Goal: Transaction & Acquisition: Purchase product/service

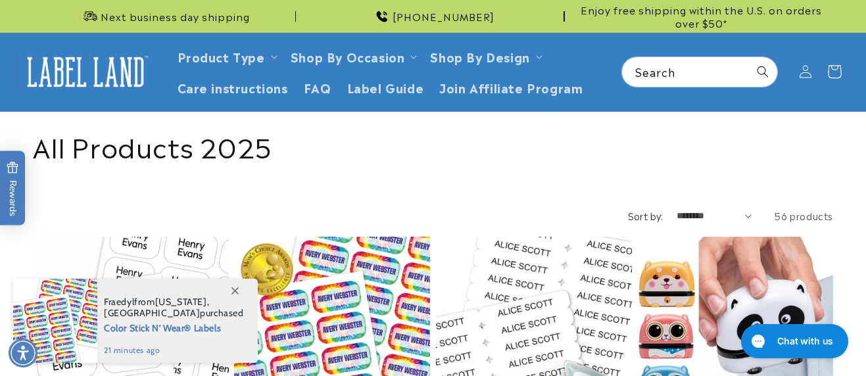
click at [832, 72] on icon at bounding box center [833, 72] width 31 height 31
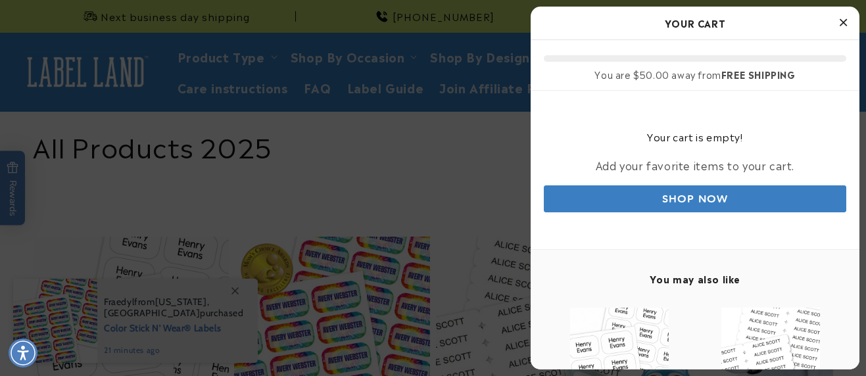
click at [838, 22] on button "Close Cart" at bounding box center [843, 23] width 20 height 20
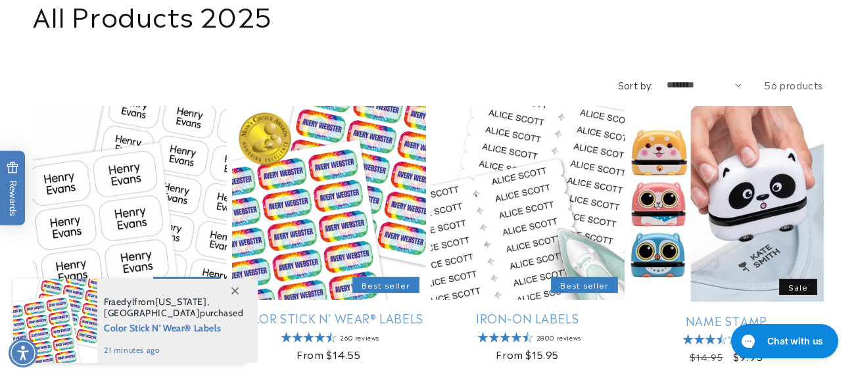
scroll to position [131, 0]
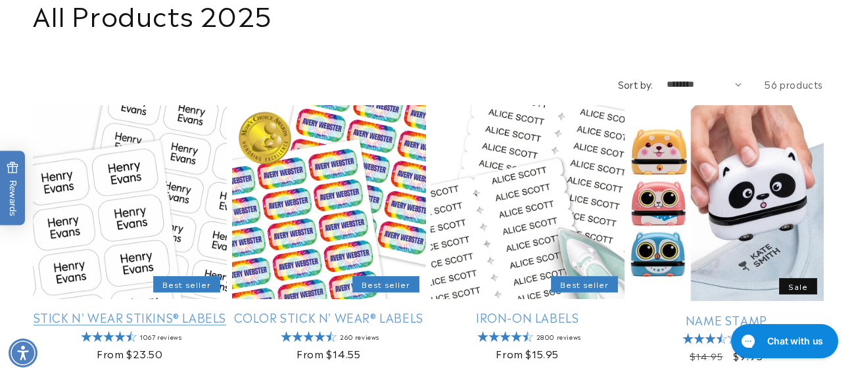
click at [39, 310] on link "Stick N' Wear Stikins® Labels" at bounding box center [130, 317] width 194 height 15
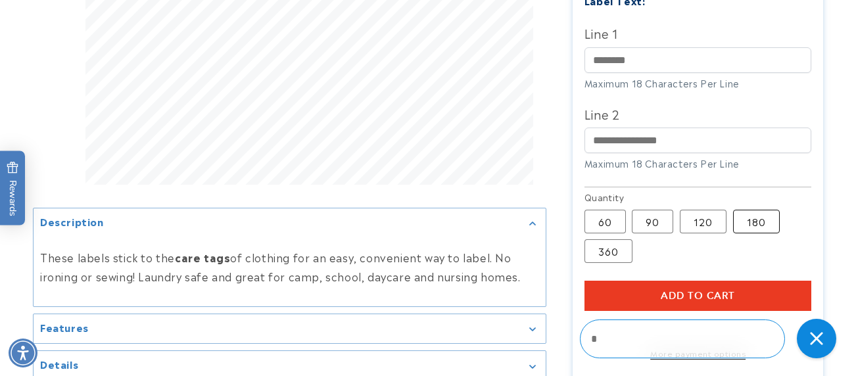
click at [757, 224] on label "180 Variant sold out or unavailable" at bounding box center [756, 222] width 47 height 24
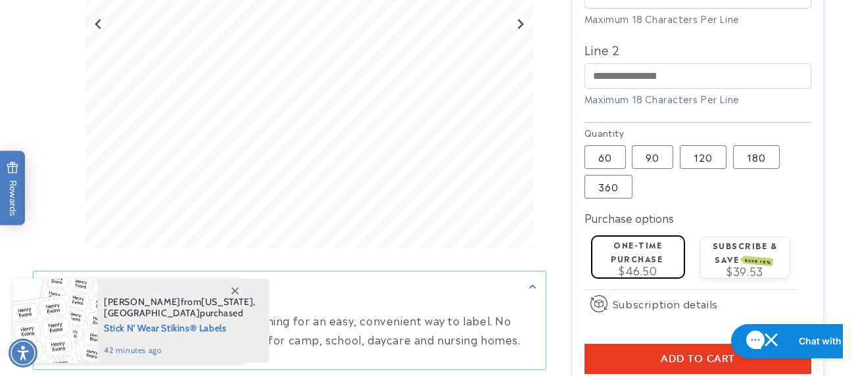
scroll to position [526, 0]
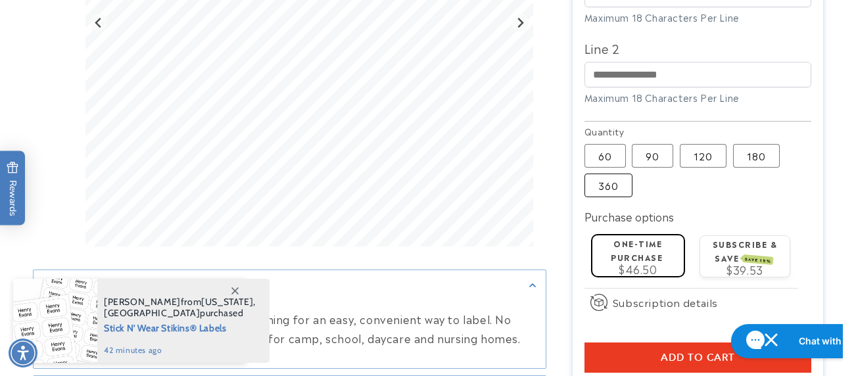
click at [616, 186] on label "360 Variant sold out or unavailable" at bounding box center [608, 186] width 48 height 24
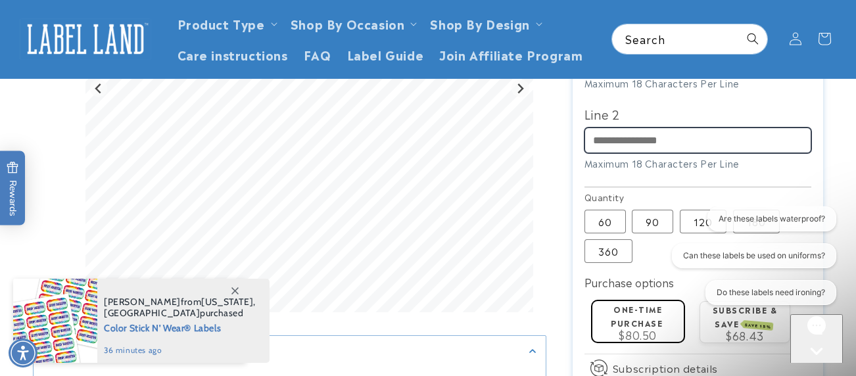
click at [634, 147] on input "Line 2" at bounding box center [697, 141] width 227 height 26
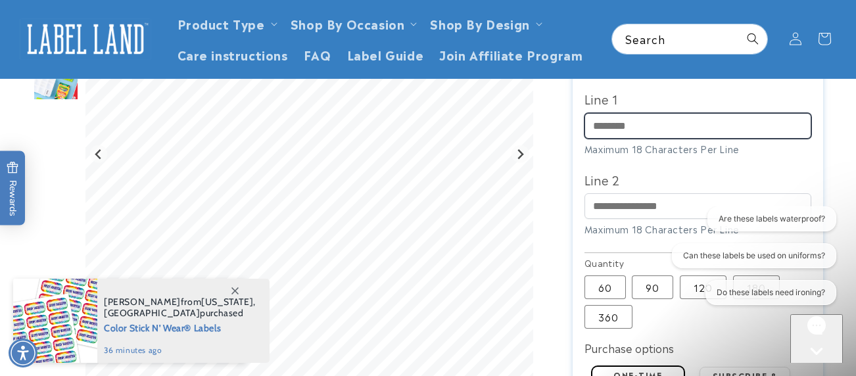
click at [642, 131] on input "Line 1" at bounding box center [697, 126] width 227 height 26
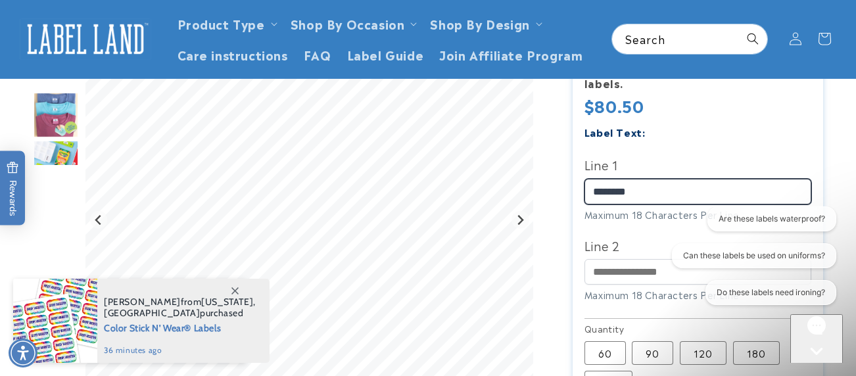
type input "********"
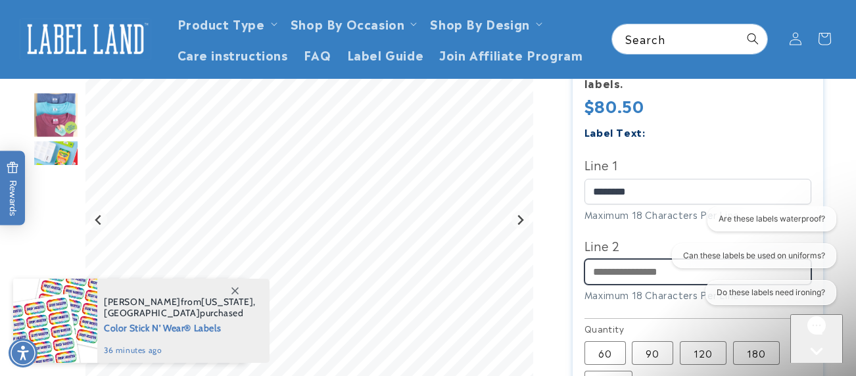
click at [613, 273] on input "Line 2" at bounding box center [697, 272] width 227 height 26
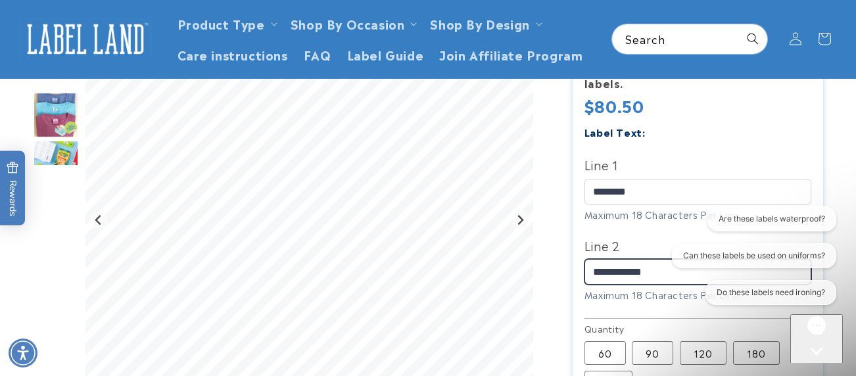
type input "**********"
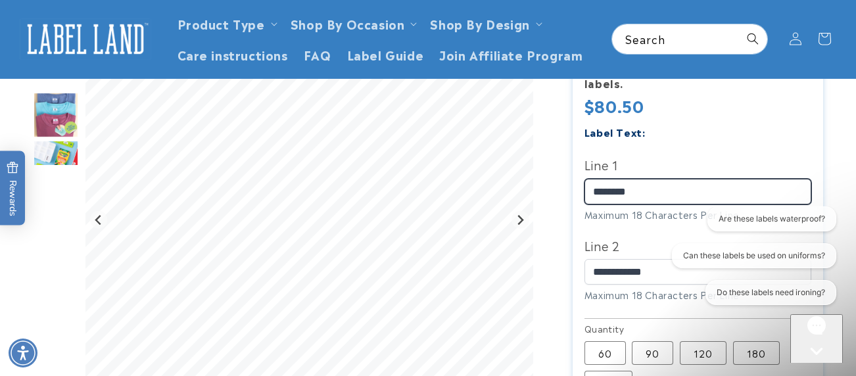
drag, startPoint x: 649, startPoint y: 191, endPoint x: 556, endPoint y: 200, distance: 93.7
click at [556, 200] on div "Stick N' Wear Stikins® Labels Stick N' Wear Stikins® Labels 1067 Reviews Estima…" at bounding box center [684, 239] width 277 height 877
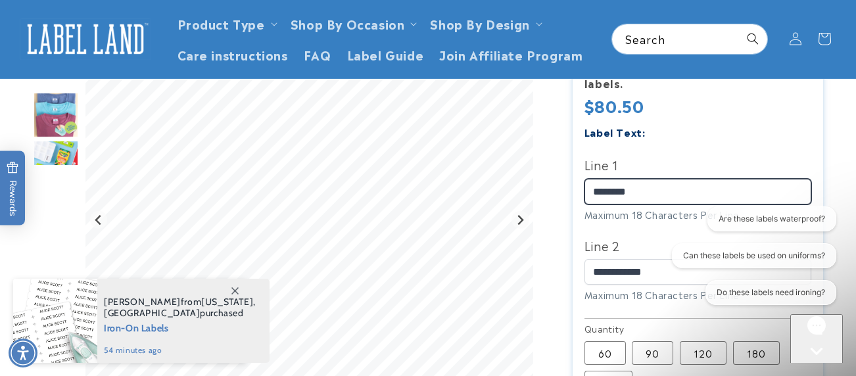
drag, startPoint x: 655, startPoint y: 190, endPoint x: 540, endPoint y: 193, distance: 115.7
click at [540, 193] on div at bounding box center [428, 239] width 790 height 877
drag, startPoint x: 665, startPoint y: 191, endPoint x: 576, endPoint y: 201, distance: 89.3
click at [576, 201] on section "Stick N' Wear Stikins® Labels Stick N' Wear Stikins® Labels 1067 Reviews Estima…" at bounding box center [698, 239] width 250 height 877
type input "********"
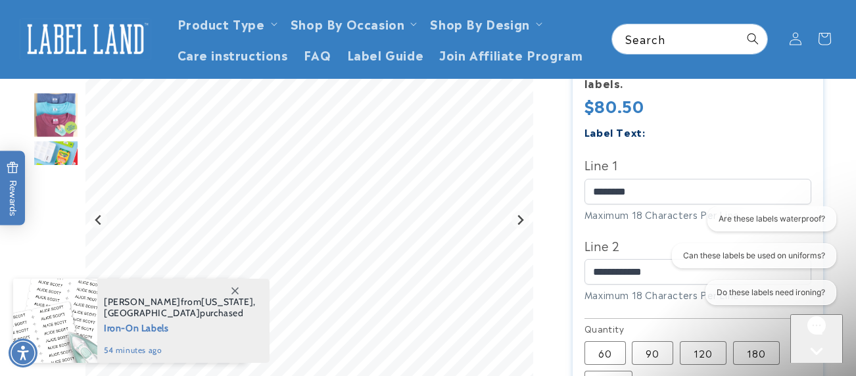
click at [680, 128] on div "Label Text:" at bounding box center [697, 132] width 227 height 18
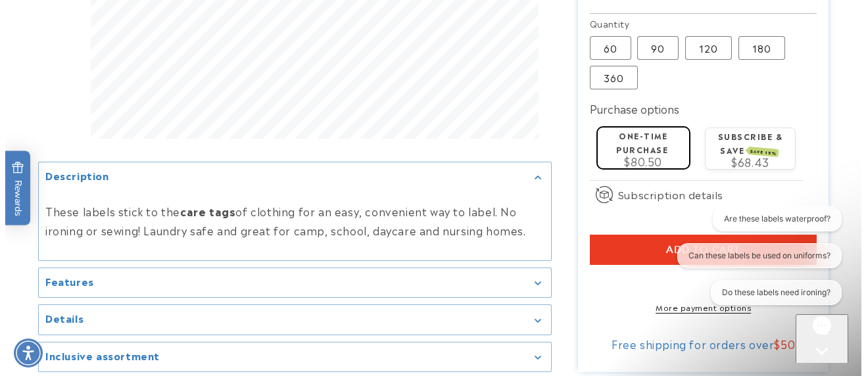
scroll to position [657, 0]
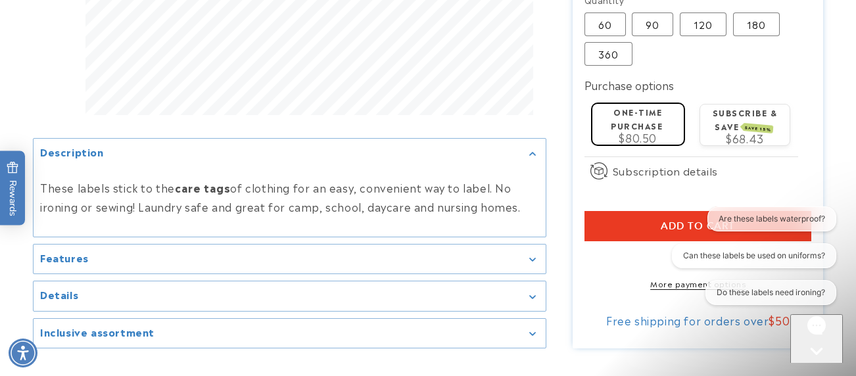
click at [659, 223] on button "Add to cart" at bounding box center [697, 226] width 227 height 30
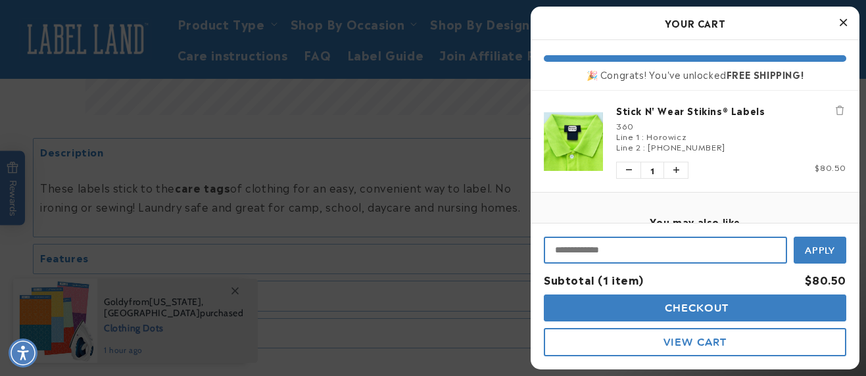
click at [619, 254] on input "Input Discount" at bounding box center [665, 250] width 243 height 27
type input "*****"
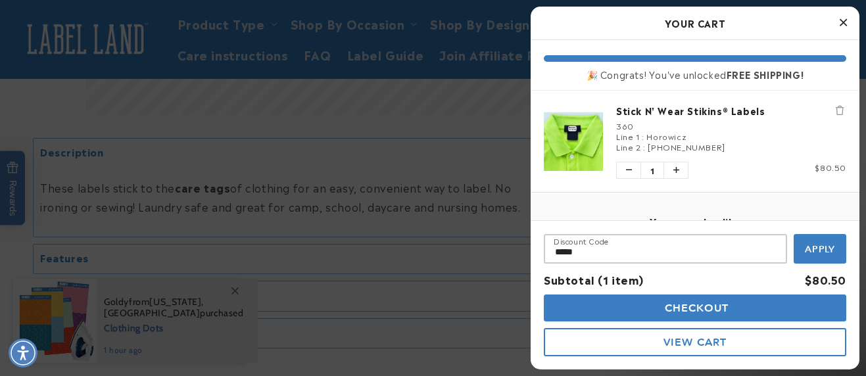
click at [815, 254] on span "Apply" at bounding box center [820, 249] width 31 height 12
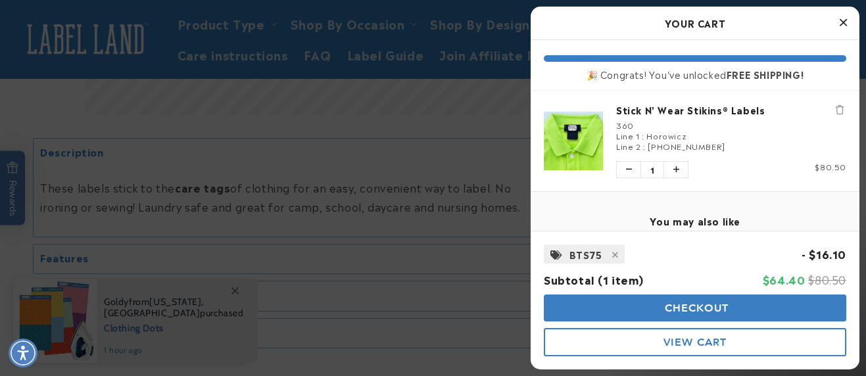
scroll to position [0, 0]
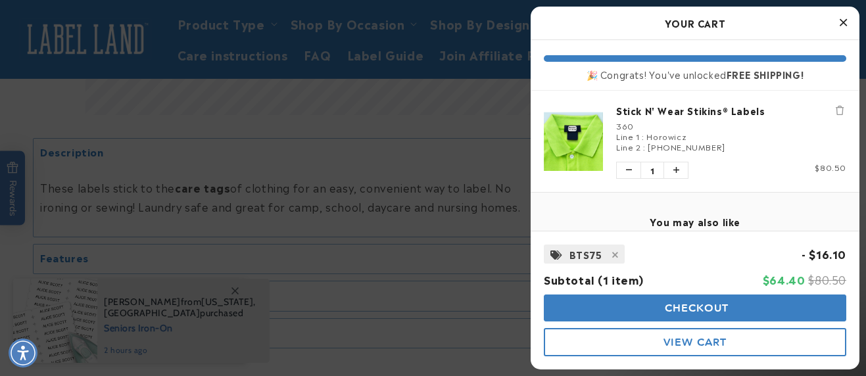
click at [670, 310] on span "Checkout" at bounding box center [695, 308] width 68 height 12
